Goal: Information Seeking & Learning: Understand process/instructions

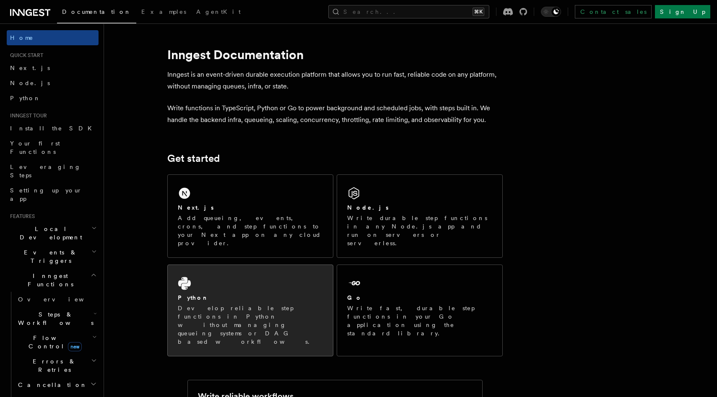
click at [245, 265] on div "Python Develop reliable step functions in Python without managing queueing syst…" at bounding box center [250, 310] width 165 height 91
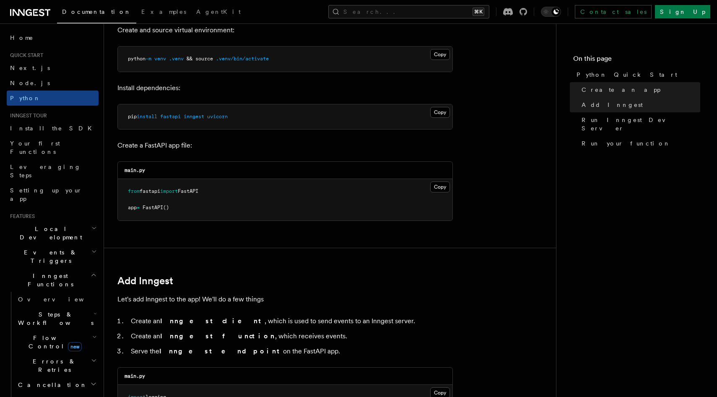
scroll to position [254, 0]
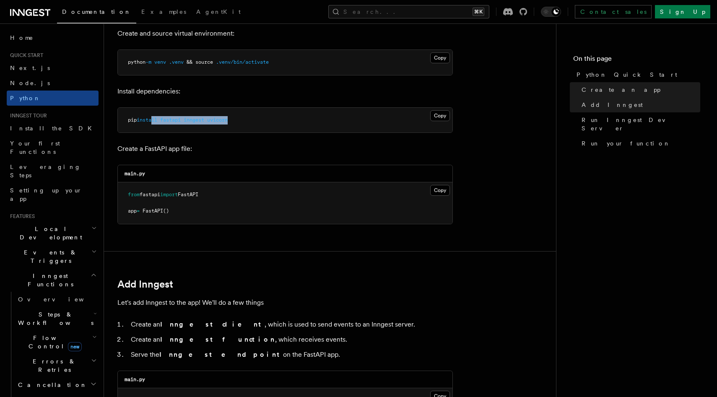
drag, startPoint x: 155, startPoint y: 118, endPoint x: 243, endPoint y: 121, distance: 87.7
click at [243, 121] on pre "pip install fastapi inngest uvicorn" at bounding box center [285, 120] width 335 height 25
drag, startPoint x: 138, startPoint y: 193, endPoint x: 227, endPoint y: 193, distance: 89.7
click at [227, 193] on pre "from fastapi import FastAPI app = FastAPI ()" at bounding box center [285, 203] width 335 height 42
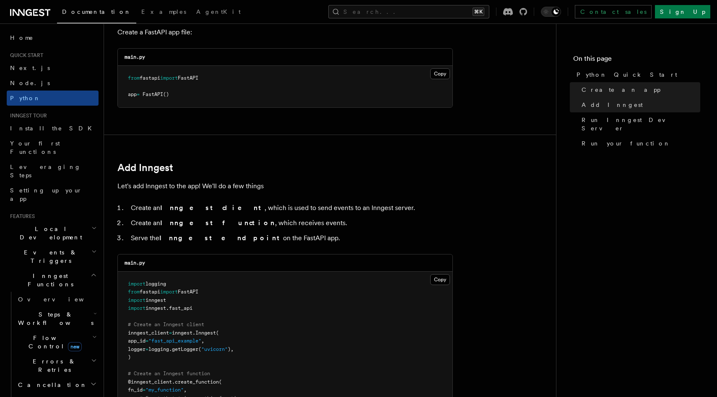
scroll to position [419, 0]
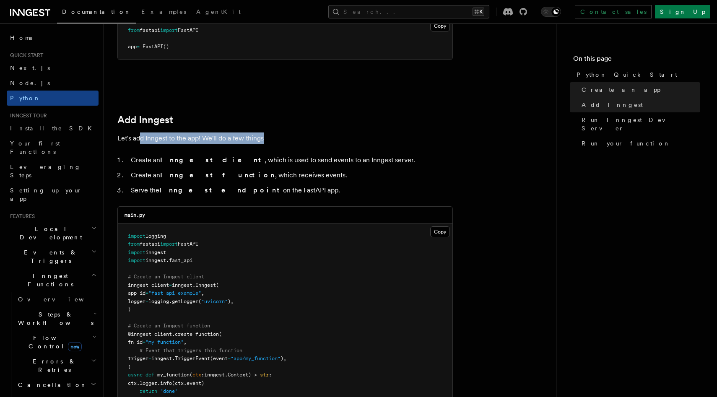
drag, startPoint x: 139, startPoint y: 140, endPoint x: 263, endPoint y: 139, distance: 124.5
click at [263, 139] on p "Let's add Inngest to the app! We'll do a few things" at bounding box center [284, 138] width 335 height 12
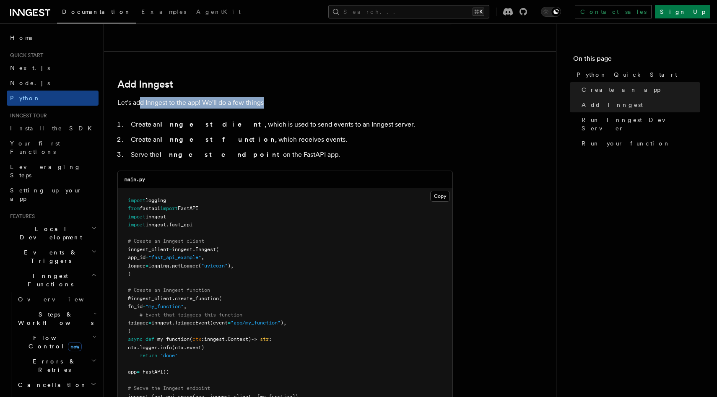
scroll to position [457, 0]
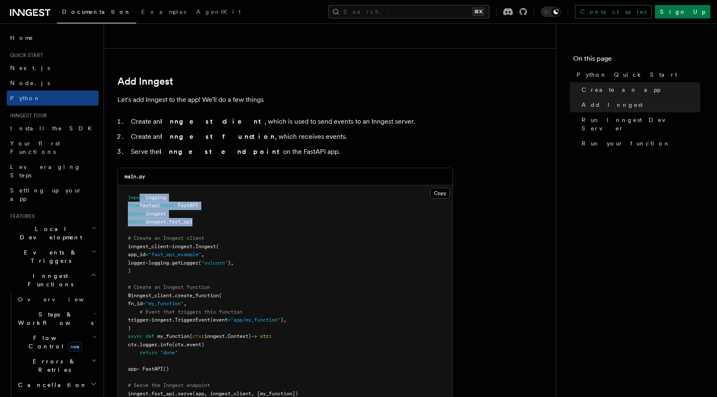
drag, startPoint x: 139, startPoint y: 199, endPoint x: 235, endPoint y: 224, distance: 99.2
click at [235, 224] on pre "import logging from fastapi import FastAPI import inngest import inngest . fast…" at bounding box center [285, 295] width 335 height 221
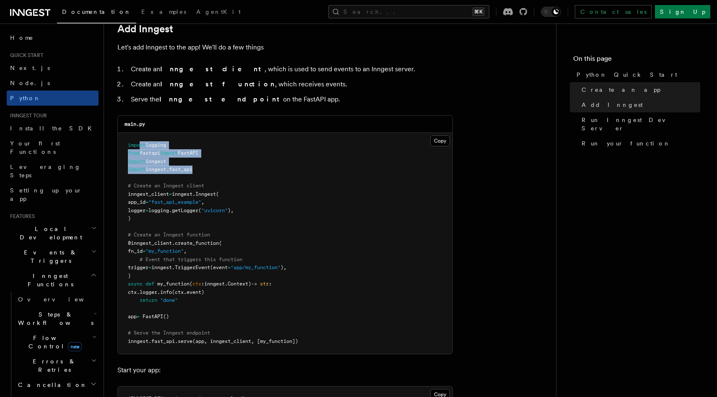
scroll to position [519, 0]
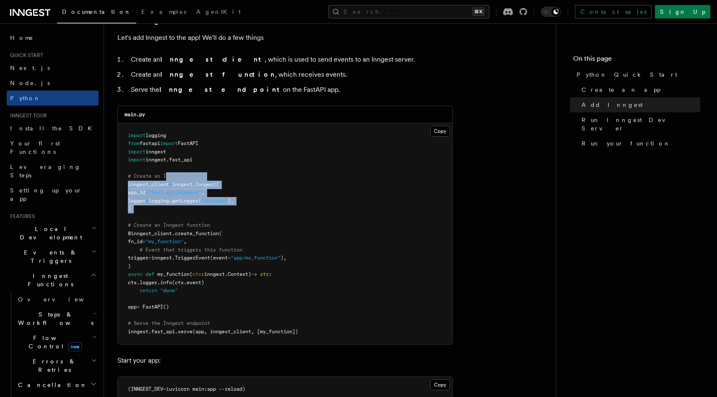
drag, startPoint x: 168, startPoint y: 178, endPoint x: 233, endPoint y: 218, distance: 76.0
click at [233, 218] on pre "import logging from fastapi import FastAPI import inngest import inngest . fast…" at bounding box center [285, 233] width 335 height 221
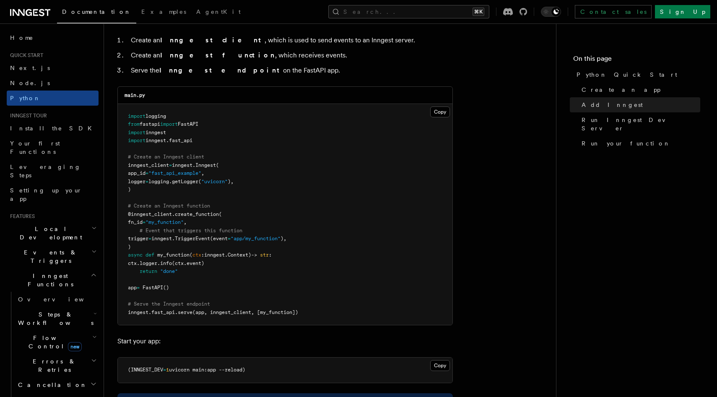
scroll to position [542, 0]
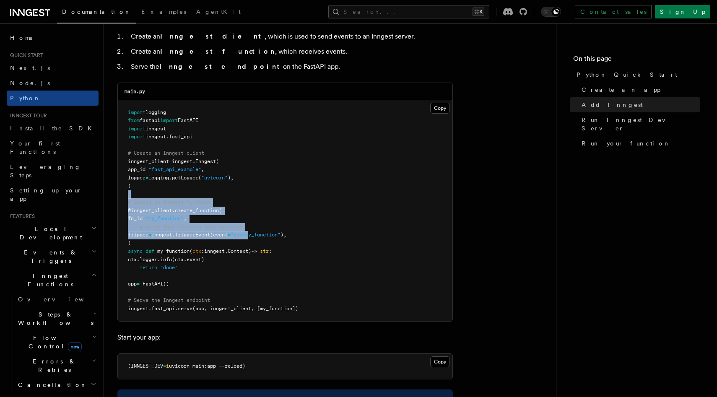
drag, startPoint x: 153, startPoint y: 197, endPoint x: 262, endPoint y: 238, distance: 116.9
click at [262, 238] on pre "import logging from fastapi import FastAPI import inngest import inngest . fast…" at bounding box center [285, 210] width 335 height 221
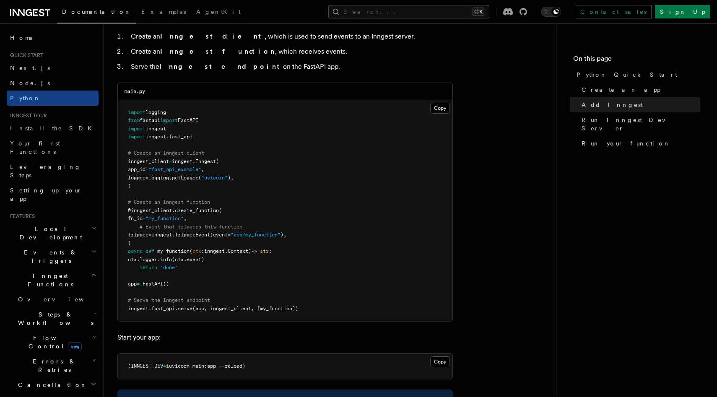
click at [275, 197] on pre "import logging from fastapi import FastAPI import inngest import inngest . fast…" at bounding box center [285, 210] width 335 height 221
drag, startPoint x: 153, startPoint y: 218, endPoint x: 223, endPoint y: 218, distance: 70.4
click at [223, 218] on pre "import logging from fastapi import FastAPI import inngest import inngest . fast…" at bounding box center [285, 210] width 335 height 221
drag, startPoint x: 143, startPoint y: 228, endPoint x: 275, endPoint y: 228, distance: 131.2
click at [275, 228] on pre "import logging from fastapi import FastAPI import inngest import inngest . fast…" at bounding box center [285, 210] width 335 height 221
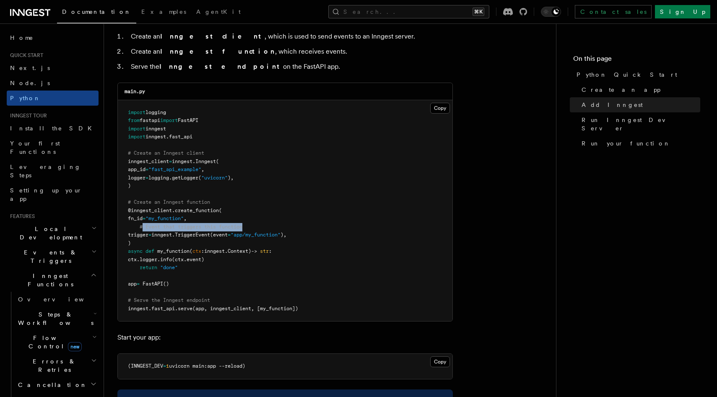
click at [275, 228] on pre "import logging from fastapi import FastAPI import inngest import inngest . fast…" at bounding box center [285, 210] width 335 height 221
drag, startPoint x: 254, startPoint y: 235, endPoint x: 282, endPoint y: 235, distance: 27.7
click at [280, 235] on span ""app/my_function"" at bounding box center [256, 235] width 50 height 6
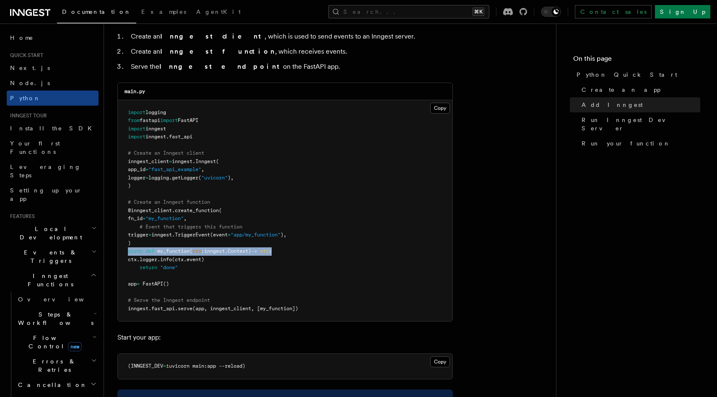
drag, startPoint x: 129, startPoint y: 253, endPoint x: 285, endPoint y: 252, distance: 156.4
click at [285, 252] on pre "import logging from fastapi import FastAPI import inngest import inngest . fast…" at bounding box center [285, 210] width 335 height 221
click at [213, 262] on pre "import logging from fastapi import FastAPI import inngest import inngest . fast…" at bounding box center [285, 210] width 335 height 221
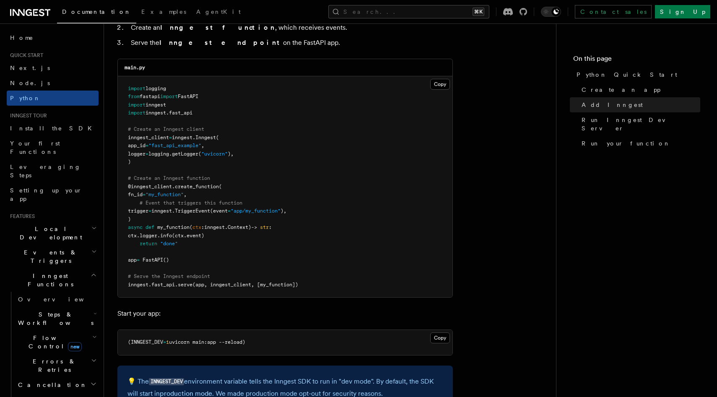
scroll to position [570, 0]
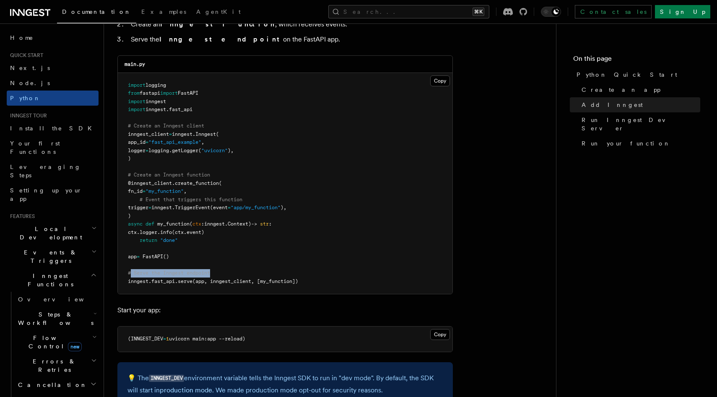
drag, startPoint x: 130, startPoint y: 272, endPoint x: 233, endPoint y: 272, distance: 102.3
click at [233, 272] on pre "import logging from fastapi import FastAPI import inngest import inngest . fast…" at bounding box center [285, 183] width 335 height 221
click at [173, 287] on pre "import logging from fastapi import FastAPI import inngest import inngest . fast…" at bounding box center [285, 183] width 335 height 221
click at [158, 282] on span "fast_api" at bounding box center [162, 281] width 23 height 6
click at [189, 282] on span "serve" at bounding box center [185, 281] width 15 height 6
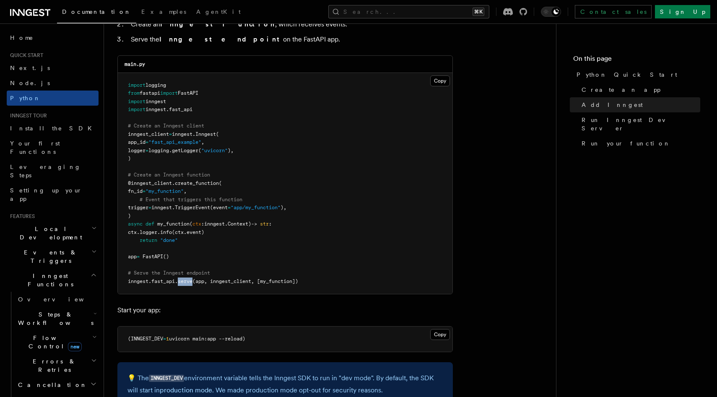
click at [189, 282] on span "serve" at bounding box center [185, 281] width 15 height 6
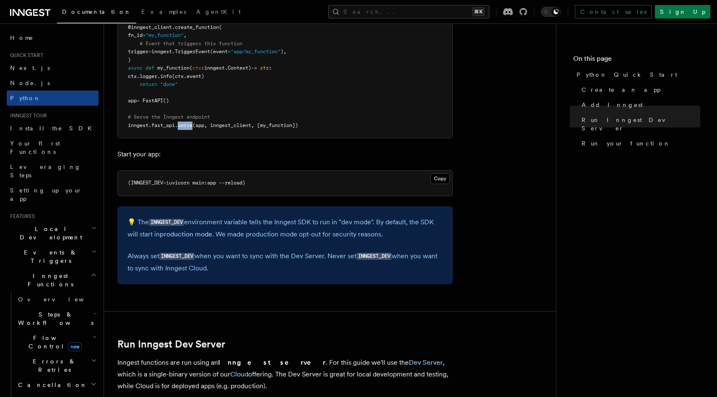
scroll to position [517, 0]
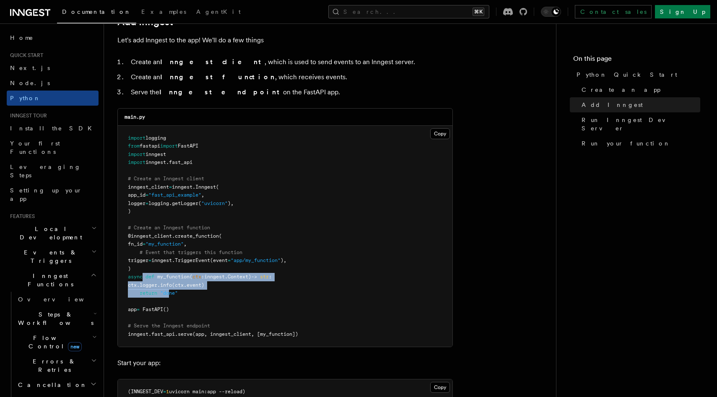
drag, startPoint x: 144, startPoint y: 277, endPoint x: 170, endPoint y: 293, distance: 30.8
click at [170, 293] on code "import logging from fastapi import FastAPI import inngest import inngest . fast…" at bounding box center [213, 236] width 170 height 202
